Goal: Contribute content: Contribute content

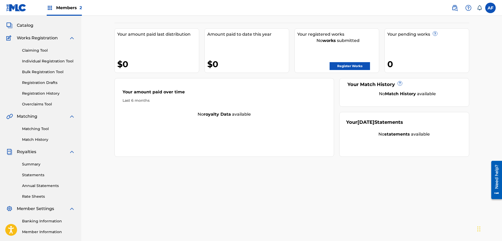
scroll to position [53, 0]
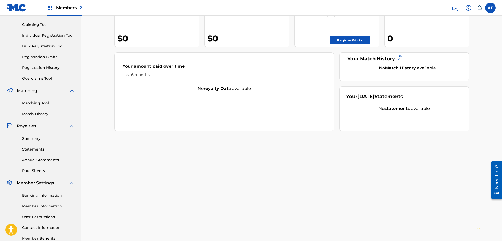
click at [51, 67] on link "Registration History" at bounding box center [48, 68] width 53 height 6
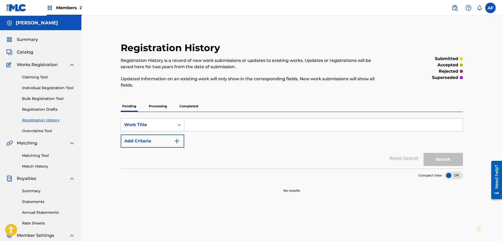
click at [160, 104] on p "Processing" at bounding box center [157, 106] width 21 height 11
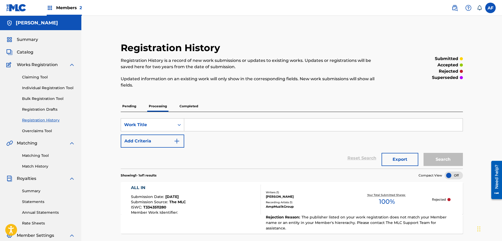
click at [24, 52] on span "Catalog" at bounding box center [25, 52] width 17 height 6
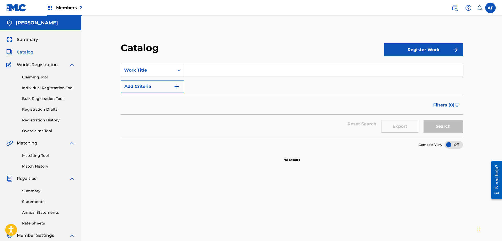
click at [25, 63] on span "Works Registration" at bounding box center [37, 65] width 41 height 6
click at [30, 78] on link "Claiming Tool" at bounding box center [48, 78] width 53 height 6
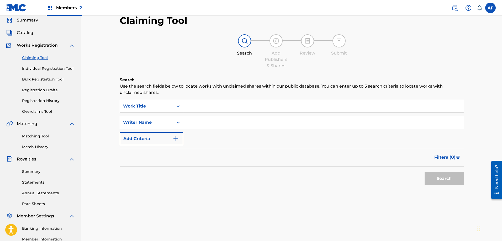
scroll to position [79, 0]
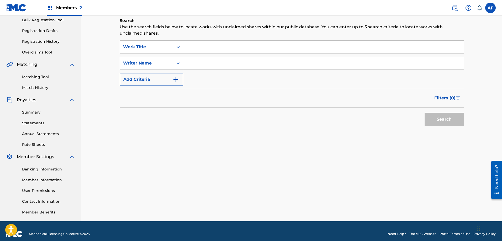
click at [36, 78] on link "Matching Tool" at bounding box center [48, 77] width 53 height 6
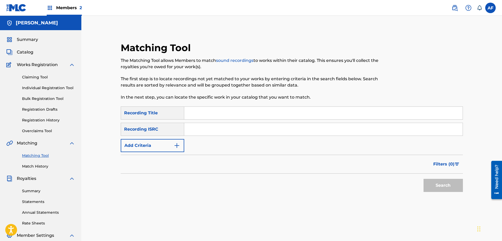
click at [199, 130] on input "Search Form" at bounding box center [323, 129] width 279 height 13
paste input "QZWFT2576656"
type input "QZWFT2576656"
click at [222, 108] on input "Search Form" at bounding box center [323, 113] width 279 height 13
type input "All In"
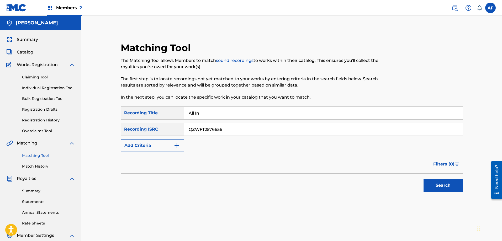
click at [429, 187] on button "Search" at bounding box center [443, 185] width 39 height 13
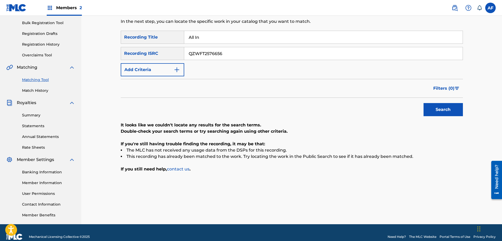
scroll to position [79, 0]
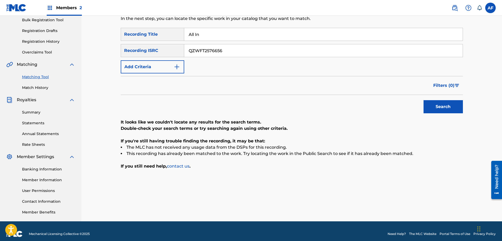
click at [45, 112] on link "Summary" at bounding box center [48, 113] width 53 height 6
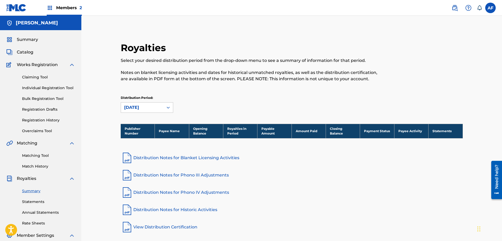
click at [29, 41] on span "Summary" at bounding box center [27, 39] width 21 height 6
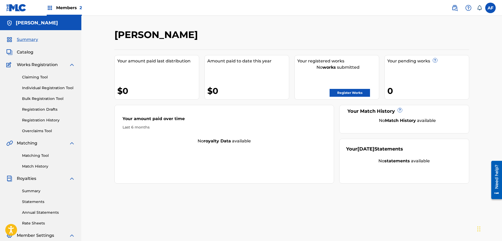
click at [81, 7] on span "2" at bounding box center [81, 7] width 2 height 5
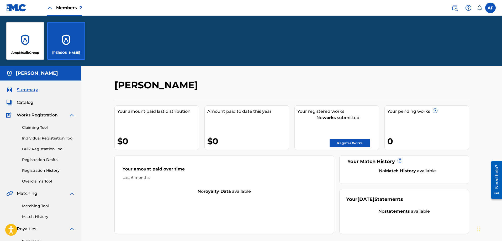
click at [19, 52] on p "AmpMuzikGroup" at bounding box center [25, 52] width 28 height 5
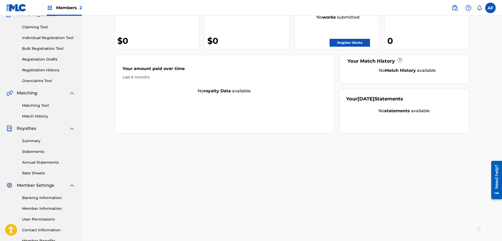
scroll to position [53, 0]
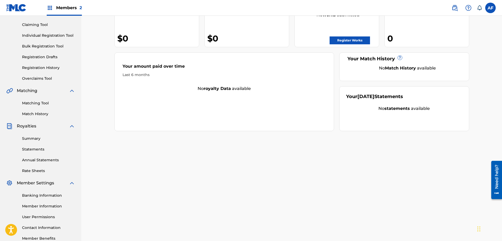
click at [51, 47] on link "Bulk Registration Tool" at bounding box center [48, 47] width 53 height 6
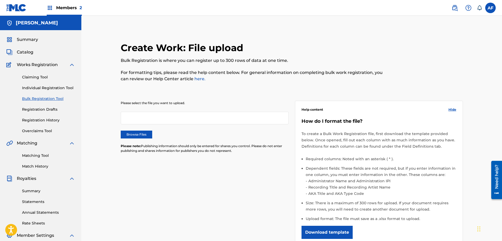
click at [35, 112] on link "Registration Drafts" at bounding box center [48, 110] width 53 height 6
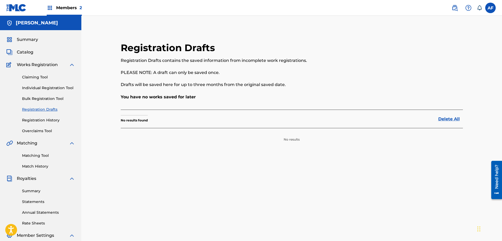
click at [54, 121] on link "Registration History" at bounding box center [48, 121] width 53 height 6
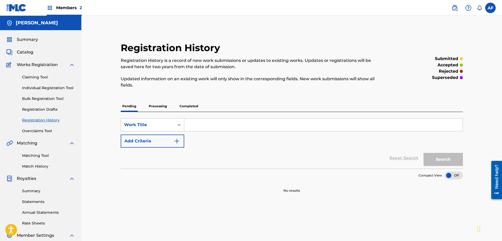
click at [160, 108] on p "Processing" at bounding box center [157, 106] width 21 height 11
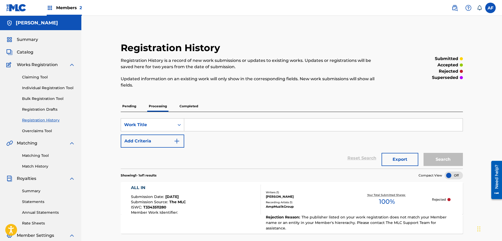
click at [186, 107] on p "Completed" at bounding box center [189, 106] width 22 height 11
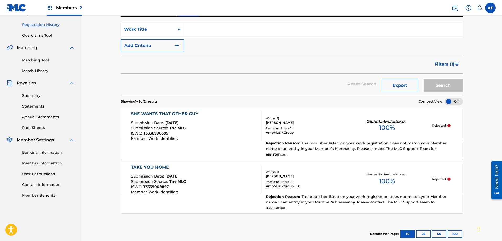
scroll to position [105, 0]
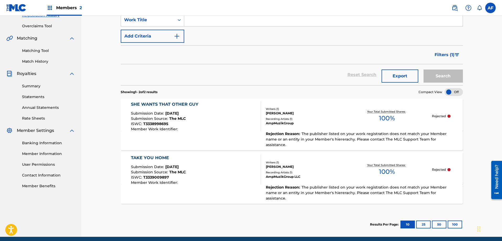
click at [356, 119] on div "Your Total Submitted Shares: 100 %" at bounding box center [387, 116] width 90 height 16
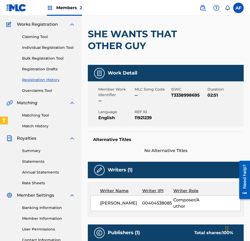
scroll to position [31, 0]
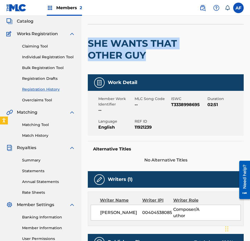
drag, startPoint x: 88, startPoint y: 42, endPoint x: 159, endPoint y: 58, distance: 72.5
click at [159, 58] on h2 "SHE WANTS THAT OTHER GUY" at bounding box center [134, 50] width 93 height 24
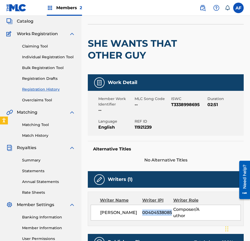
drag, startPoint x: 143, startPoint y: 212, endPoint x: 171, endPoint y: 213, distance: 27.6
click at [171, 213] on span "00404538085" at bounding box center [157, 213] width 31 height 6
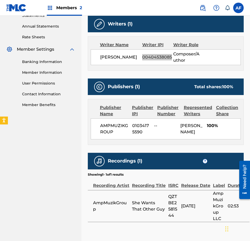
scroll to position [189, 0]
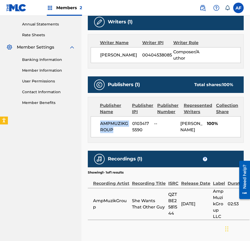
drag, startPoint x: 114, startPoint y: 129, endPoint x: 92, endPoint y: 120, distance: 23.7
click at [92, 120] on div "AMPMUZIKGROUP 01034175590 -- Anthony Fleming 100%" at bounding box center [166, 126] width 150 height 21
drag, startPoint x: 144, startPoint y: 129, endPoint x: 133, endPoint y: 122, distance: 12.8
click at [133, 122] on span "01034175590" at bounding box center [141, 127] width 18 height 13
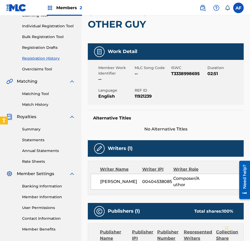
scroll to position [56, 0]
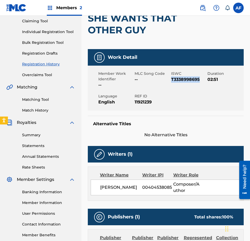
drag, startPoint x: 171, startPoint y: 80, endPoint x: 201, endPoint y: 82, distance: 29.2
click at [201, 82] on span "T3338998695" at bounding box center [188, 79] width 35 height 6
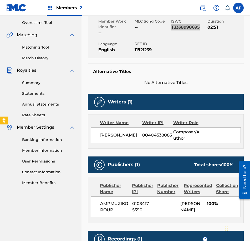
scroll to position [109, 0]
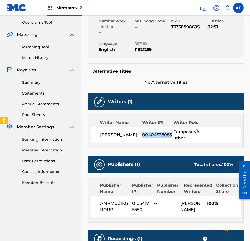
drag, startPoint x: 143, startPoint y: 135, endPoint x: 170, endPoint y: 136, distance: 27.6
click at [170, 136] on span "00404538085" at bounding box center [157, 135] width 31 height 6
drag, startPoint x: 112, startPoint y: 210, endPoint x: 94, endPoint y: 202, distance: 19.8
click at [94, 202] on div "AMPMUZIKGROUP 01034175590 -- Anthony Fleming 100%" at bounding box center [166, 206] width 150 height 21
drag, startPoint x: 143, startPoint y: 211, endPoint x: 134, endPoint y: 204, distance: 11.2
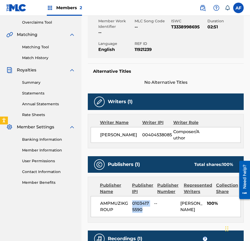
click at [133, 204] on span "01034175590" at bounding box center [141, 206] width 18 height 13
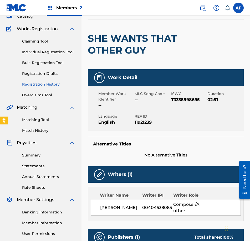
scroll to position [0, 0]
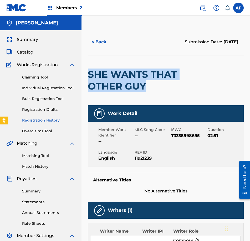
drag, startPoint x: 89, startPoint y: 73, endPoint x: 153, endPoint y: 86, distance: 65.4
click at [153, 86] on h2 "SHE WANTS THAT OTHER GUY" at bounding box center [134, 81] width 93 height 24
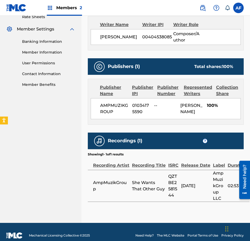
scroll to position [210, 0]
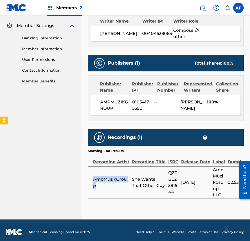
drag, startPoint x: 101, startPoint y: 185, endPoint x: 93, endPoint y: 177, distance: 11.7
click at [93, 177] on span "AmpMuzikGroup" at bounding box center [111, 182] width 36 height 13
drag, startPoint x: 169, startPoint y: 173, endPoint x: 177, endPoint y: 191, distance: 19.9
click at [177, 191] on span "QZTBE2581544" at bounding box center [173, 182] width 10 height 25
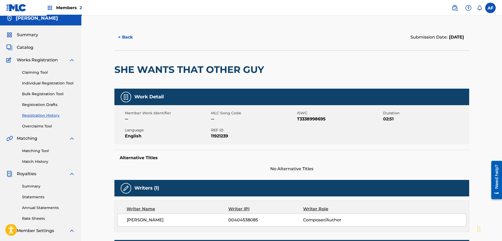
scroll to position [0, 0]
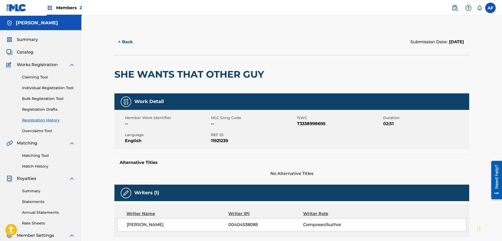
click at [80, 8] on span "2" at bounding box center [81, 7] width 2 height 5
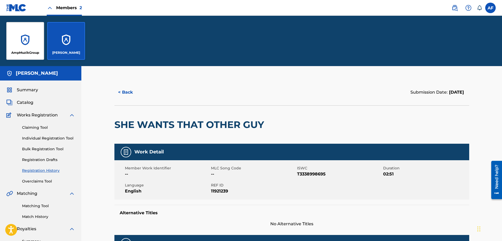
click at [31, 42] on div "AmpMuzikGroup" at bounding box center [25, 41] width 38 height 38
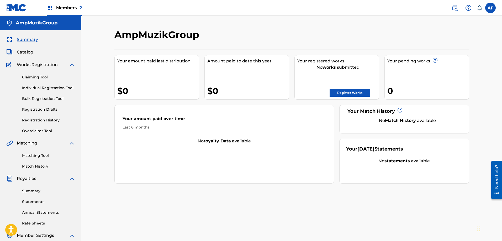
click at [38, 119] on link "Registration History" at bounding box center [48, 121] width 53 height 6
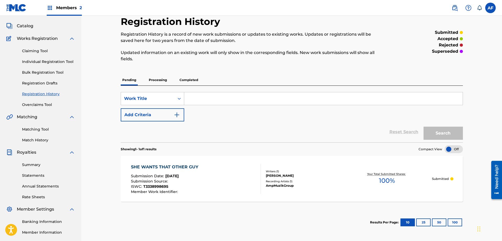
scroll to position [53, 0]
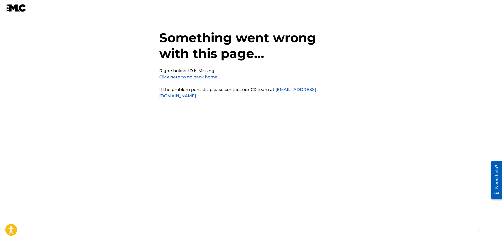
click at [187, 79] on link "Click here to go back home." at bounding box center [188, 77] width 59 height 5
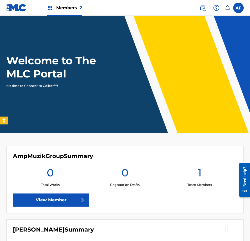
click at [21, 8] on img at bounding box center [16, 8] width 20 height 8
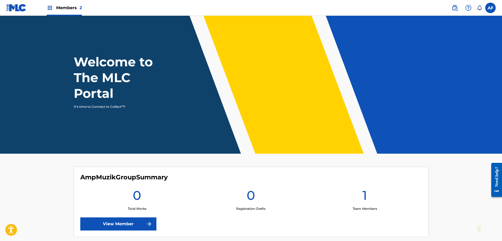
click at [487, 9] on label at bounding box center [491, 8] width 11 height 11
click at [491, 8] on input "AF [PERSON_NAME] [EMAIL_ADDRESS][DOMAIN_NAME] Notification Preferences Profile …" at bounding box center [491, 8] width 0 height 0
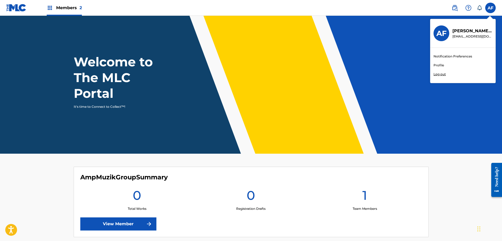
click at [382, 41] on header "Welcome to The MLC Portal It's time to Connect to Collect™!" at bounding box center [251, 85] width 502 height 138
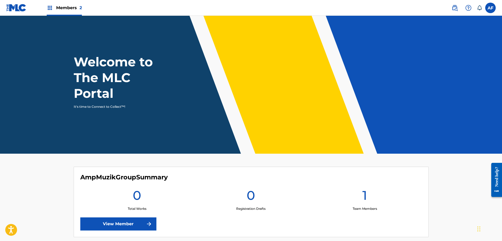
click at [19, 11] on img at bounding box center [16, 8] width 20 height 8
click at [19, 10] on img at bounding box center [16, 8] width 20 height 8
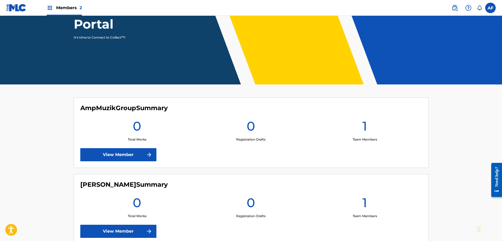
scroll to position [104, 0]
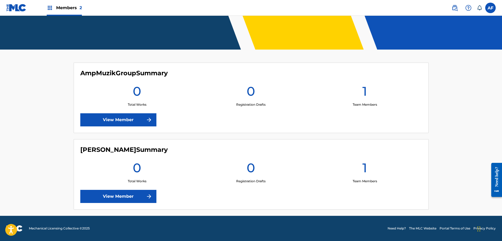
click at [133, 123] on link "View Member" at bounding box center [118, 119] width 76 height 13
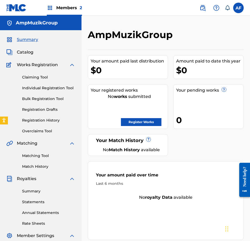
click at [138, 120] on link "Register Works" at bounding box center [141, 122] width 40 height 8
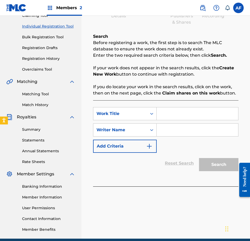
scroll to position [79, 0]
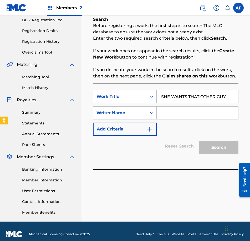
type input "SHE WANTS THAT OTHER GUY"
click at [176, 115] on input "Search Form" at bounding box center [196, 113] width 81 height 13
type input "[PERSON_NAME]"
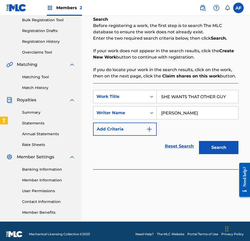
click at [149, 128] on img "Search Form" at bounding box center [149, 129] width 6 height 6
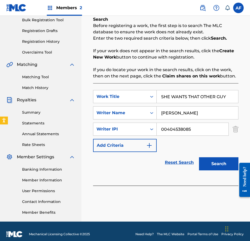
type input "00404538085"
click at [150, 144] on img "Search Form" at bounding box center [149, 145] width 6 height 6
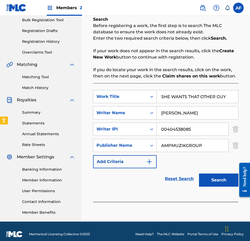
type input "AMPMUZIKGROUP"
click at [149, 160] on img "Search Form" at bounding box center [149, 162] width 6 height 6
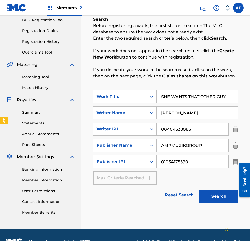
type input "01034175590"
click at [209, 196] on button "Search" at bounding box center [218, 196] width 39 height 13
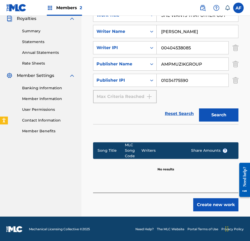
scroll to position [161, 0]
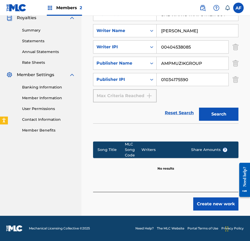
click at [205, 206] on button "Create new work" at bounding box center [215, 203] width 45 height 13
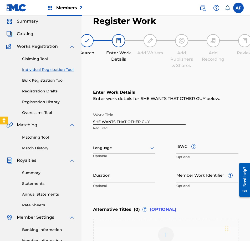
scroll to position [45, 0]
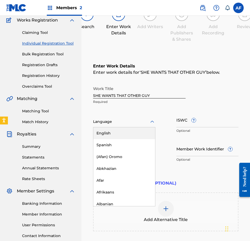
click at [111, 123] on div at bounding box center [124, 121] width 62 height 7
click at [108, 132] on div "English" at bounding box center [124, 133] width 62 height 12
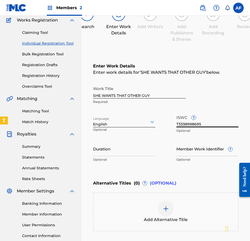
type input "T3338998695"
click at [129, 150] on input "Duration" at bounding box center [124, 148] width 62 height 15
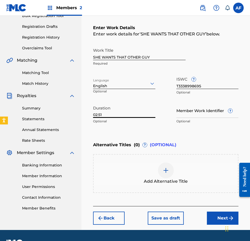
scroll to position [97, 0]
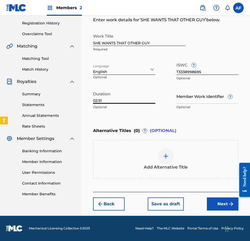
type input "02:51"
click at [121, 132] on span "Alternative Titles" at bounding box center [112, 131] width 38 height 6
click at [216, 202] on button "Next" at bounding box center [223, 203] width 32 height 13
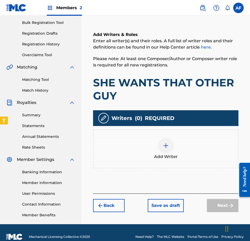
scroll to position [85, 0]
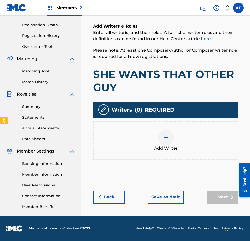
click at [166, 136] on img at bounding box center [166, 137] width 6 height 6
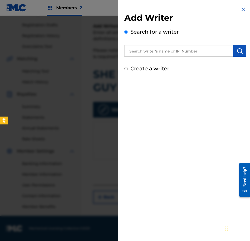
click at [126, 69] on input "Create a writer" at bounding box center [125, 68] width 3 height 3
radio input "false"
radio input "true"
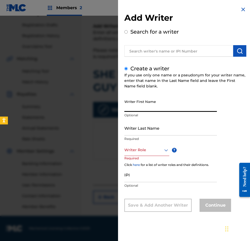
click at [141, 111] on input "Writer First Name" at bounding box center [170, 104] width 92 height 15
type input "[PERSON_NAME]"
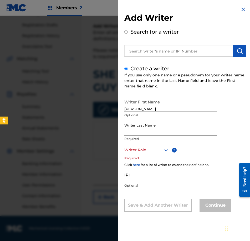
click at [138, 134] on input "Writer Last Name" at bounding box center [170, 128] width 92 height 15
type input "[PERSON_NAME]"
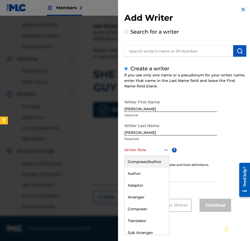
click at [146, 154] on div "Writer Role" at bounding box center [146, 150] width 45 height 12
click at [145, 161] on div "Composer/Author" at bounding box center [146, 162] width 44 height 12
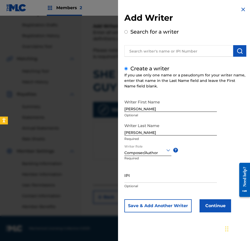
click at [147, 179] on input "IPI" at bounding box center [170, 175] width 92 height 15
click at [169, 178] on input "00404538085" at bounding box center [170, 175] width 92 height 15
type input "00404538085"
click at [213, 210] on button "Continue" at bounding box center [215, 205] width 32 height 13
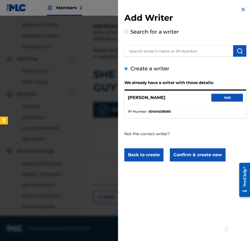
click at [217, 98] on button "Add" at bounding box center [227, 98] width 32 height 8
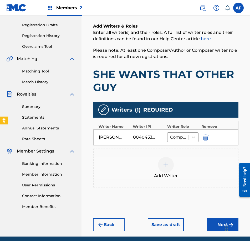
scroll to position [105, 0]
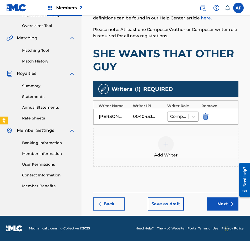
click at [214, 203] on button "Next" at bounding box center [223, 203] width 32 height 13
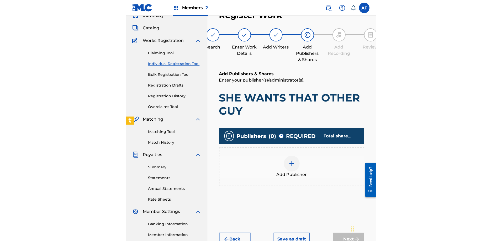
scroll to position [24, 0]
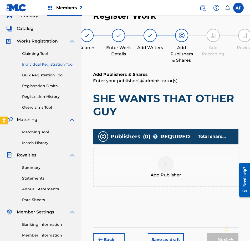
click at [166, 168] on div at bounding box center [166, 164] width 16 height 16
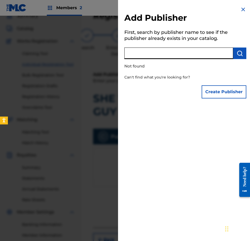
click at [155, 57] on input "text" at bounding box center [178, 54] width 109 height 12
type input "AmpMuzikGroup"
click at [238, 54] on img "submit" at bounding box center [239, 53] width 6 height 6
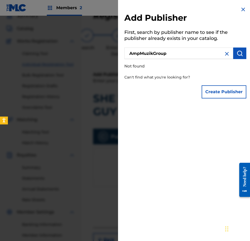
click at [212, 93] on button "Create Publisher" at bounding box center [223, 91] width 45 height 13
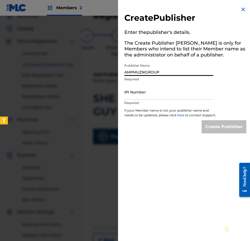
type input "AMPMUZIKGROUP"
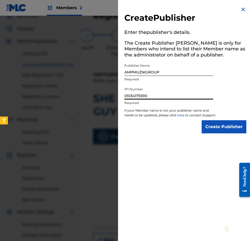
click at [169, 94] on input "01034175590" at bounding box center [168, 92] width 89 height 15
type input "01034175590"
click at [224, 131] on input "Create Publisher" at bounding box center [223, 126] width 45 height 13
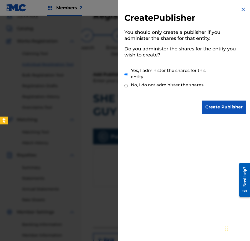
click at [214, 109] on input "Create Publisher" at bounding box center [223, 107] width 45 height 13
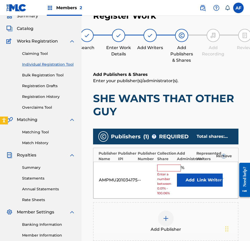
click at [164, 168] on input "text" at bounding box center [169, 168] width 24 height 7
type input "100"
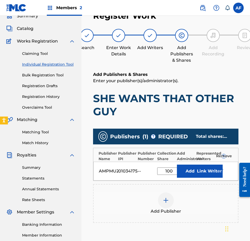
click at [199, 173] on button "Link Writer" at bounding box center [209, 171] width 26 height 13
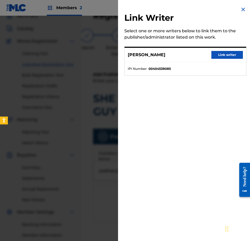
click at [217, 55] on button "Link writer" at bounding box center [227, 55] width 32 height 8
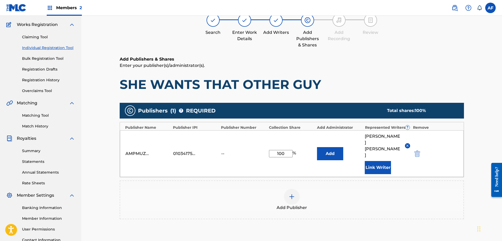
scroll to position [96, 0]
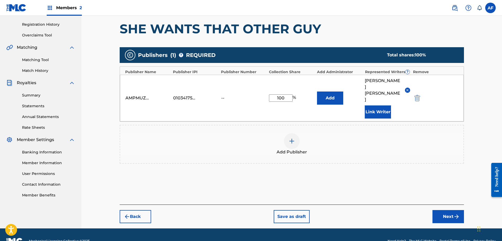
click at [328, 92] on button "Add" at bounding box center [330, 98] width 26 height 13
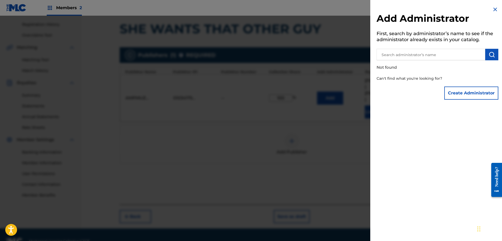
click at [495, 9] on img at bounding box center [495, 9] width 6 height 6
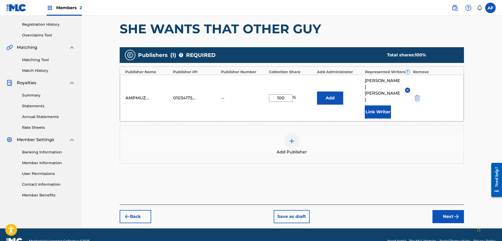
click at [440, 210] on button "Next" at bounding box center [449, 216] width 32 height 13
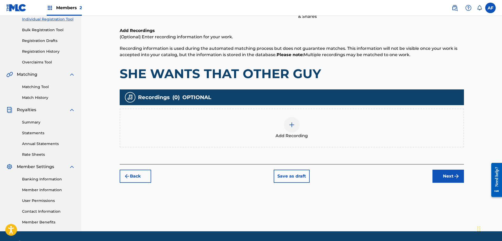
scroll to position [76, 0]
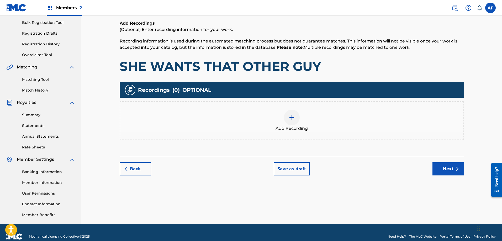
click at [293, 116] on img at bounding box center [292, 117] width 6 height 6
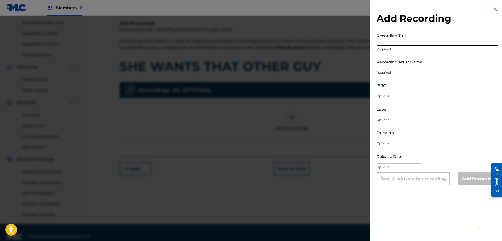
click at [390, 42] on input "Recording Title" at bounding box center [438, 38] width 122 height 15
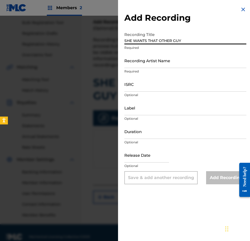
type input "SHE WANTS THAT OTHER GUY"
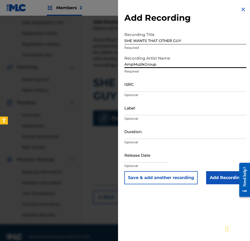
type input "AmpMuzikGroup"
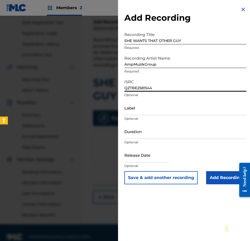
type input "QZTBE2581544"
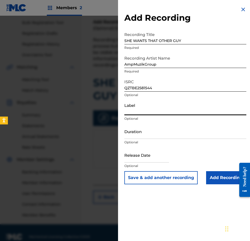
click at [148, 112] on input "Label" at bounding box center [185, 107] width 122 height 15
type input "AmpMuzikGroup LLC"
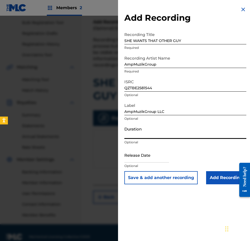
click at [156, 132] on input "Duration" at bounding box center [185, 131] width 122 height 15
type input "02:51"
click at [147, 158] on input "text" at bounding box center [146, 155] width 45 height 15
select select "7"
select select "2025"
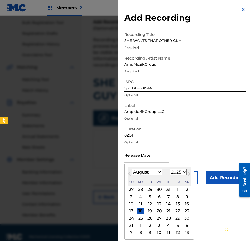
type input "[DATE]"
select select "6"
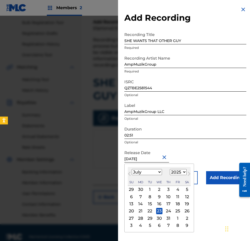
click at [150, 195] on div "8" at bounding box center [150, 197] width 6 height 6
type input "[DATE]"
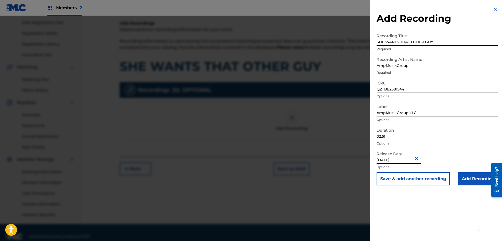
click at [464, 182] on input "Add Recording" at bounding box center [478, 179] width 40 height 13
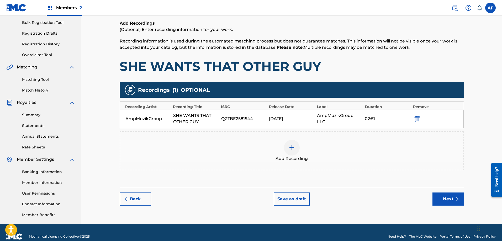
click at [441, 200] on button "Next" at bounding box center [449, 199] width 32 height 13
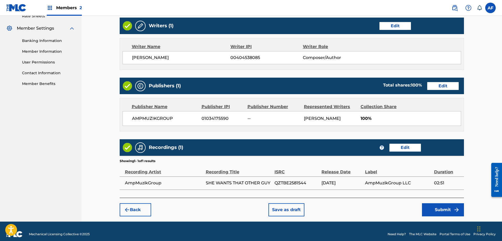
scroll to position [213, 0]
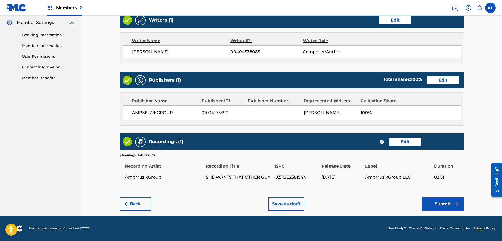
click at [447, 208] on button "Submit" at bounding box center [443, 204] width 42 height 13
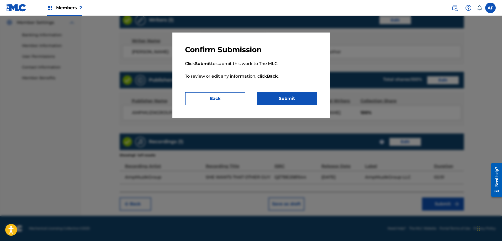
click at [309, 99] on button "Submit" at bounding box center [287, 98] width 60 height 13
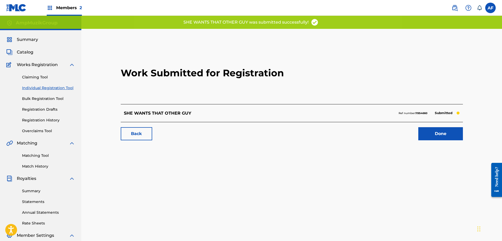
click at [436, 130] on link "Done" at bounding box center [441, 133] width 45 height 13
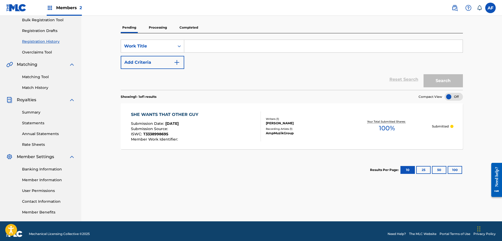
scroll to position [84, 0]
